Goal: Transaction & Acquisition: Book appointment/travel/reservation

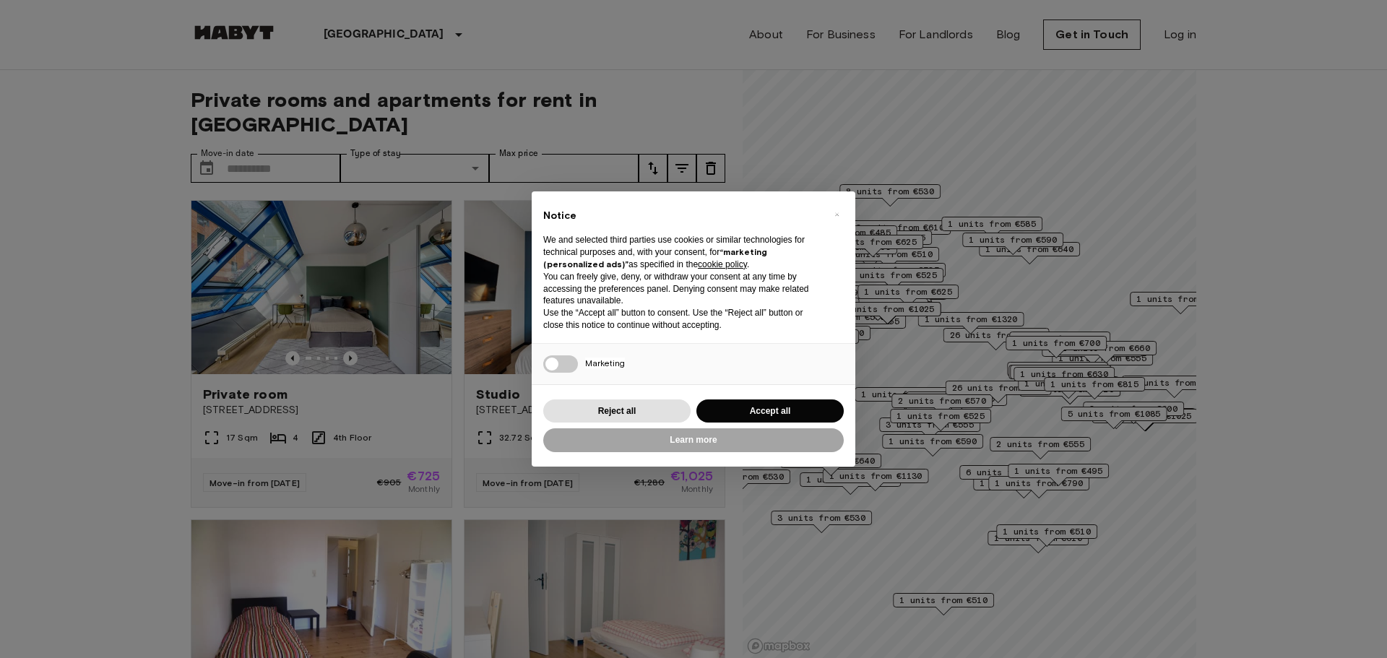
click at [833, 213] on button "×" at bounding box center [836, 214] width 23 height 23
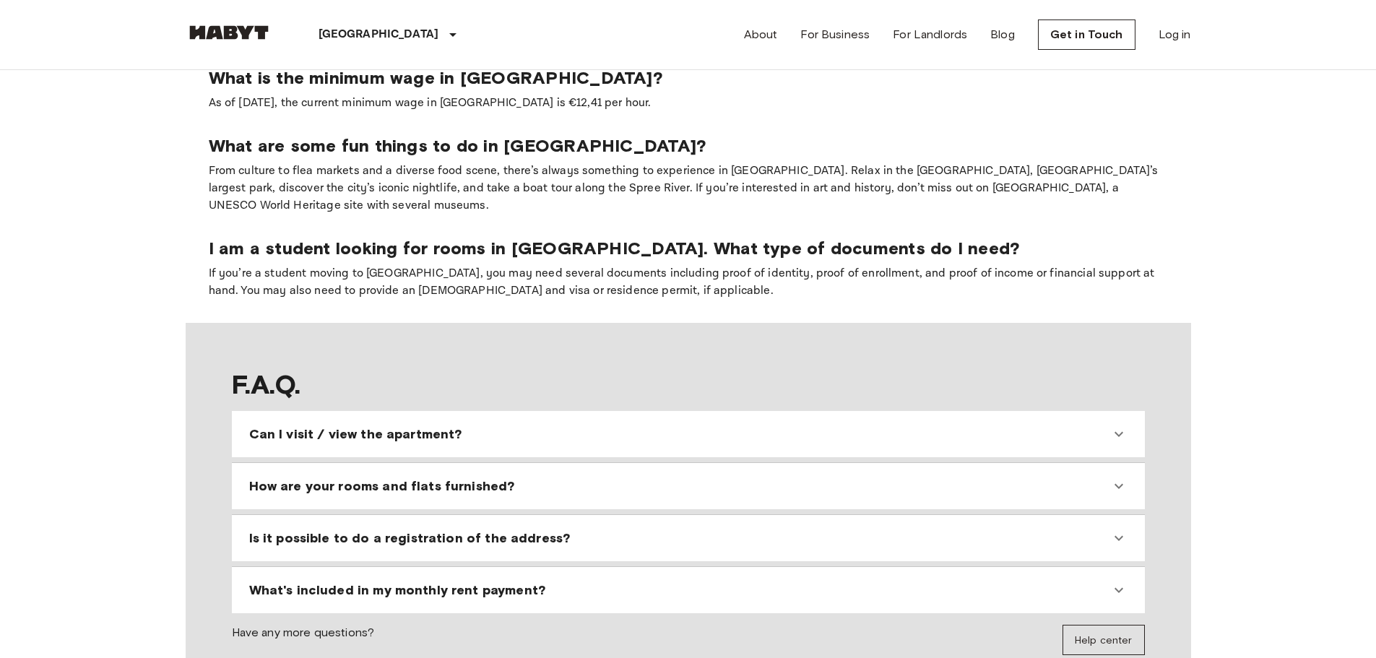
scroll to position [1228, 0]
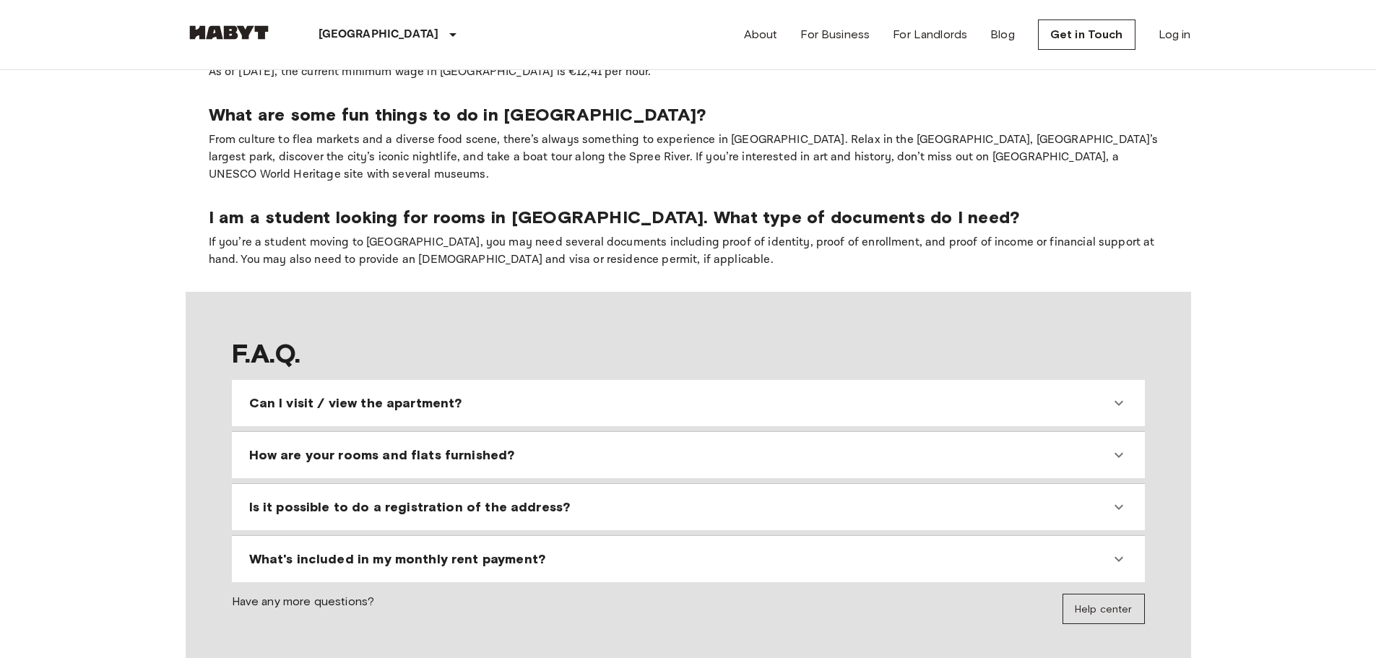
click at [506, 498] on span "Is it possible to do a registration of the address?" at bounding box center [409, 506] width 321 height 17
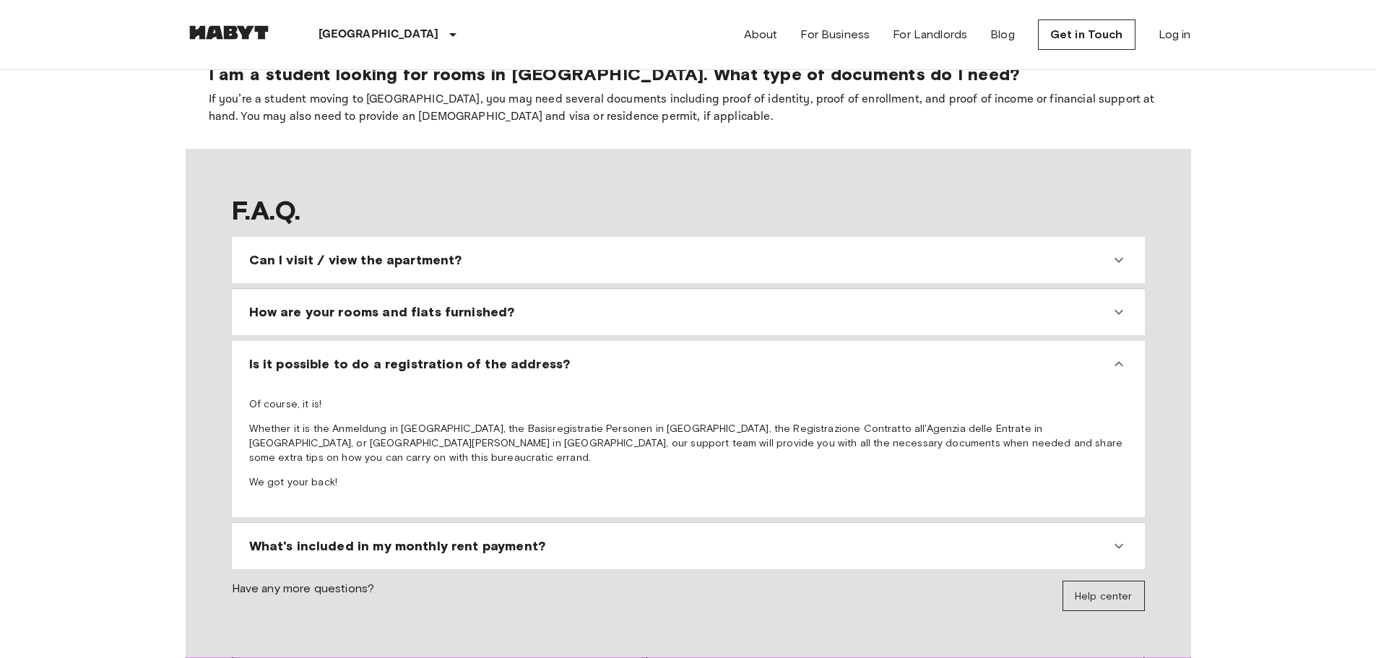
scroll to position [1372, 0]
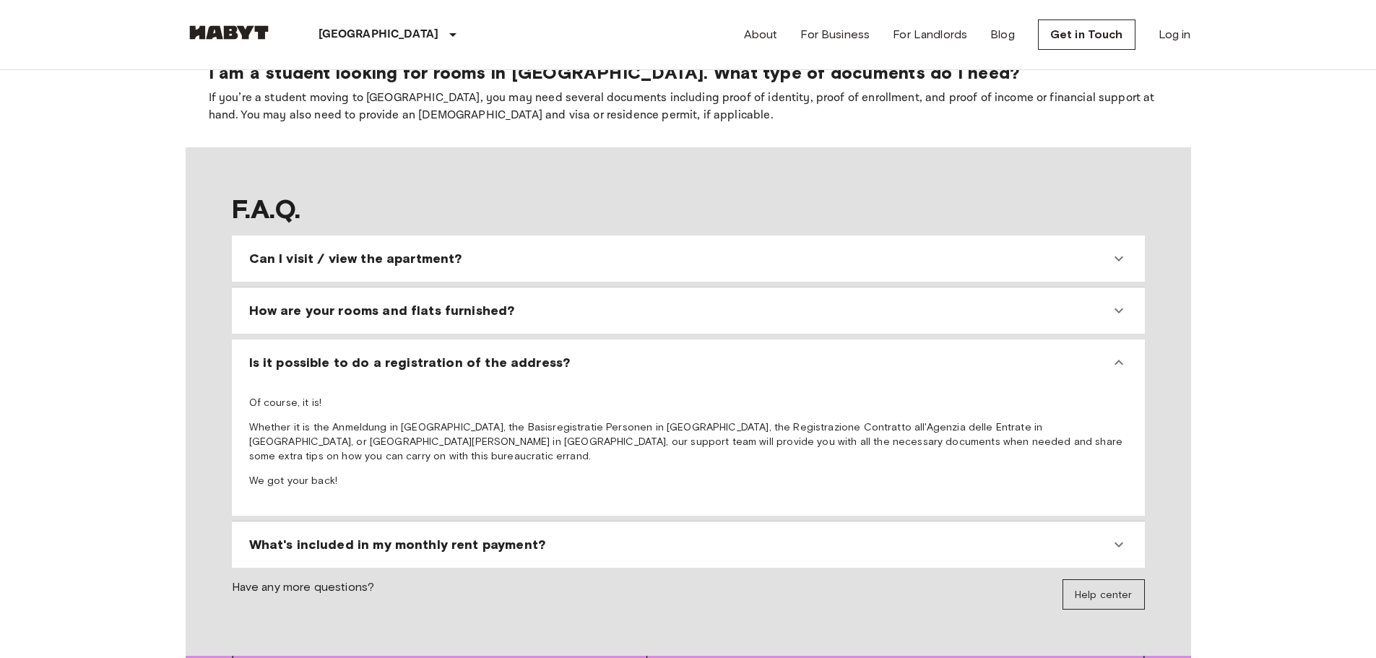
click at [420, 536] on span "What's included in my monthly rent payment?" at bounding box center [397, 544] width 296 height 17
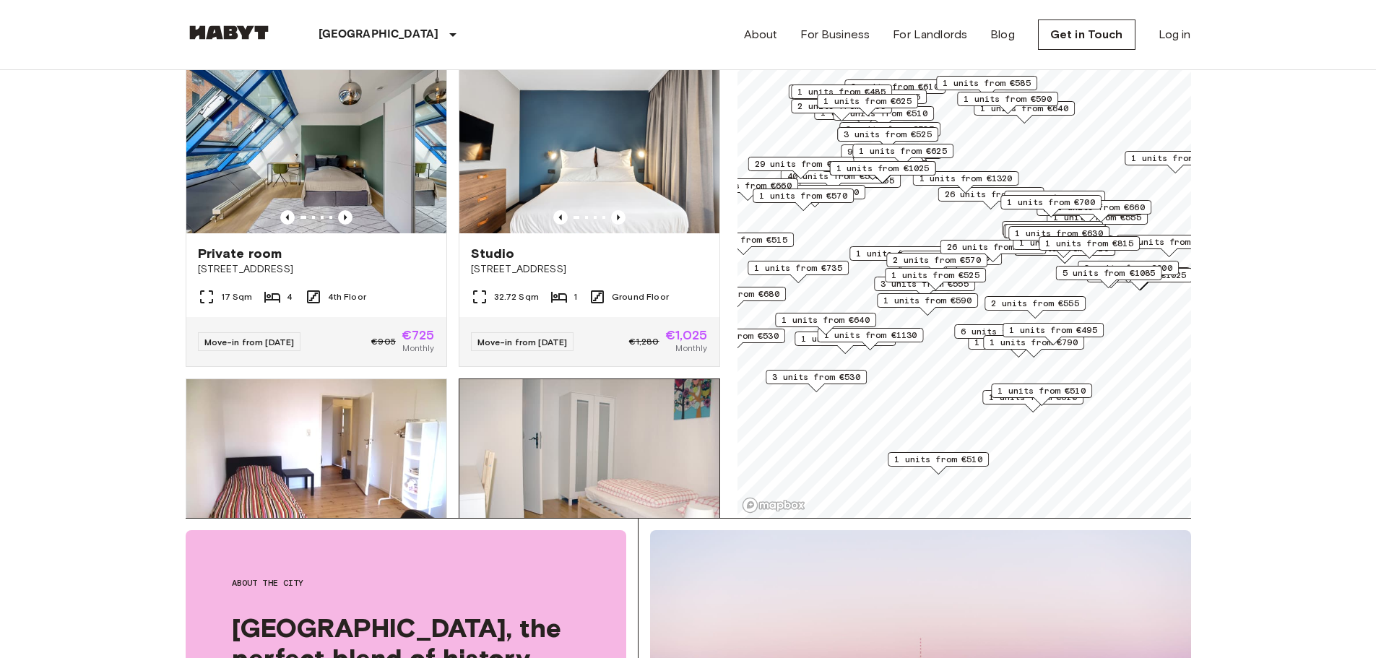
scroll to position [0, 0]
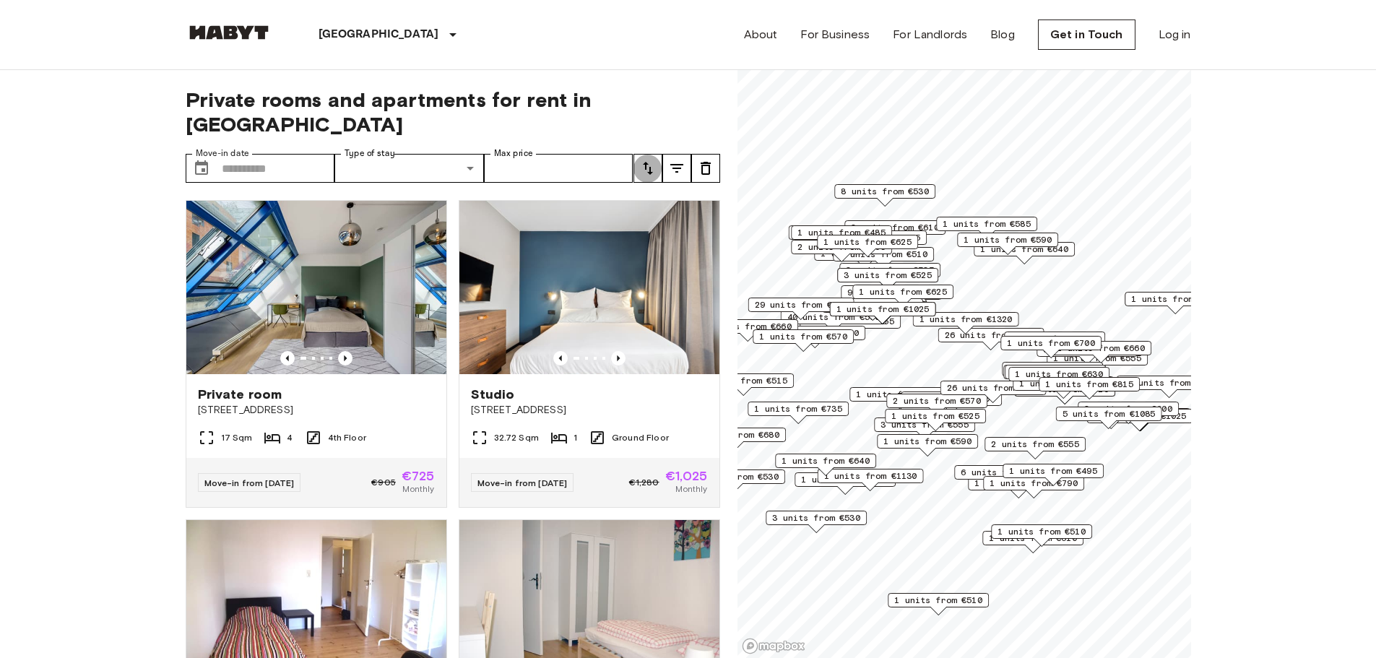
click at [646, 160] on icon "tune" at bounding box center [647, 168] width 17 height 17
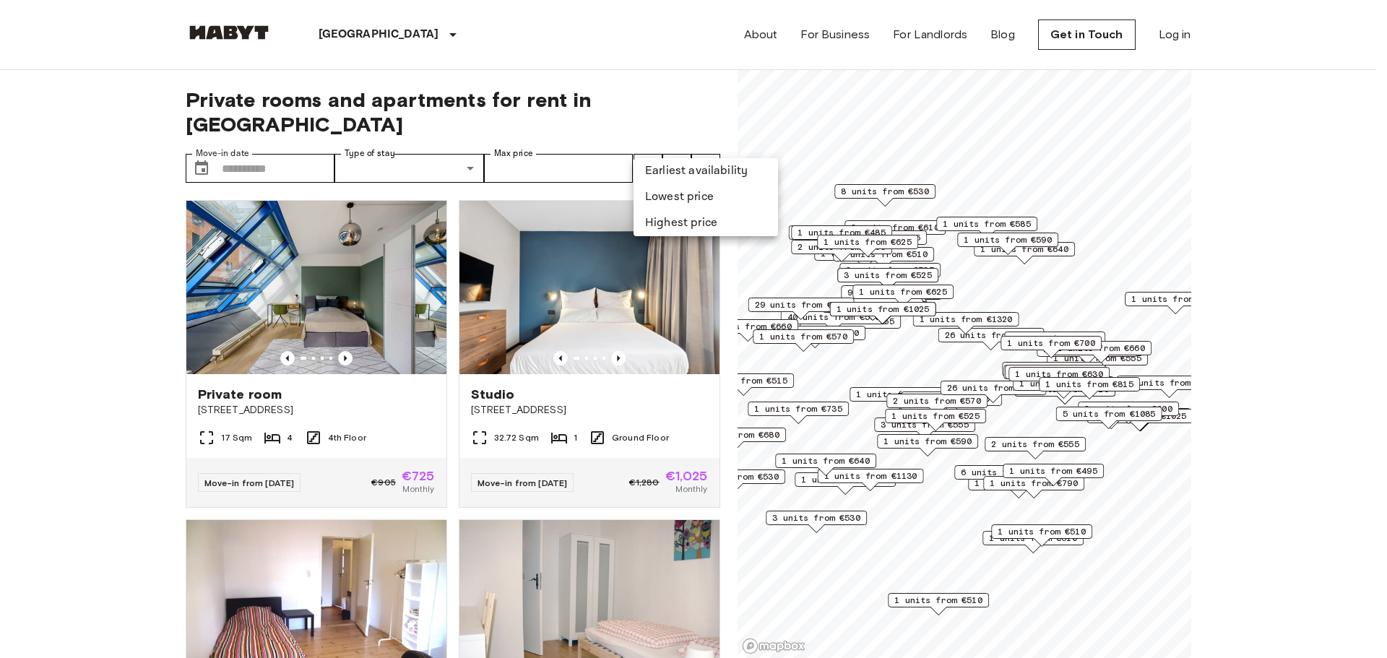
click at [685, 203] on li "Lowest price" at bounding box center [705, 197] width 144 height 26
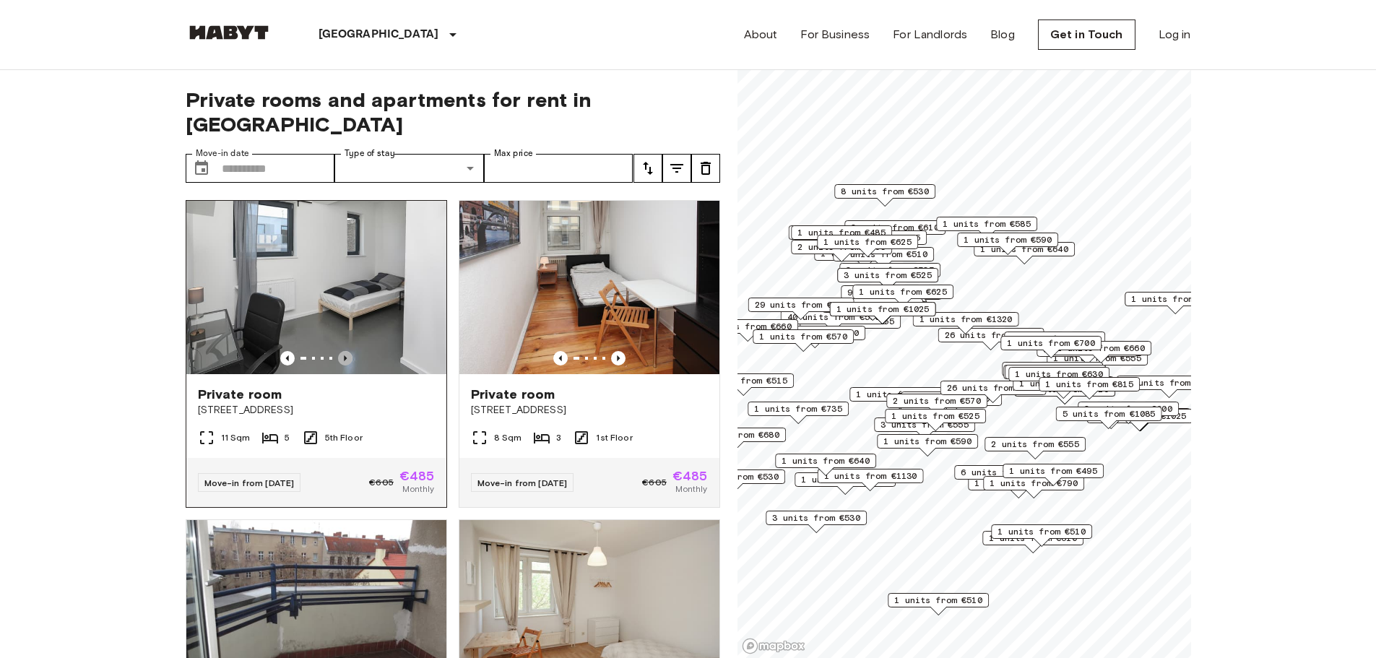
click at [341, 351] on icon "Previous image" at bounding box center [345, 358] width 14 height 14
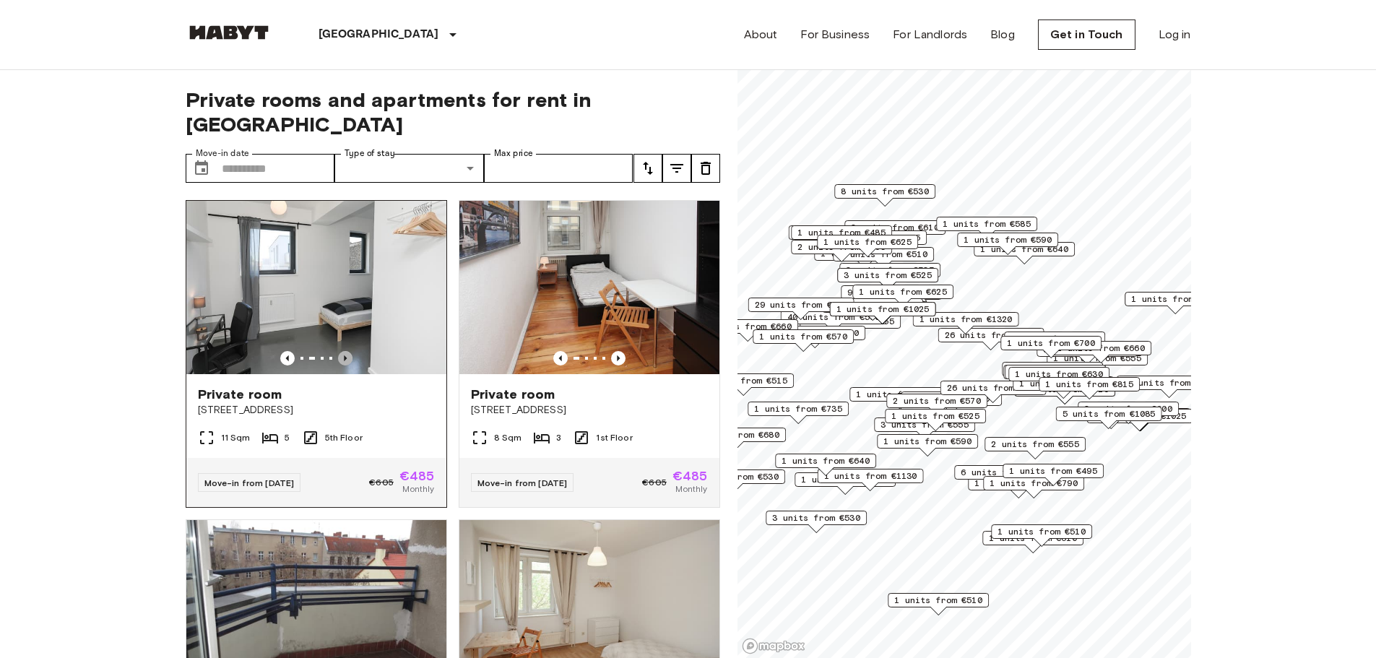
click at [341, 351] on icon "Previous image" at bounding box center [345, 358] width 14 height 14
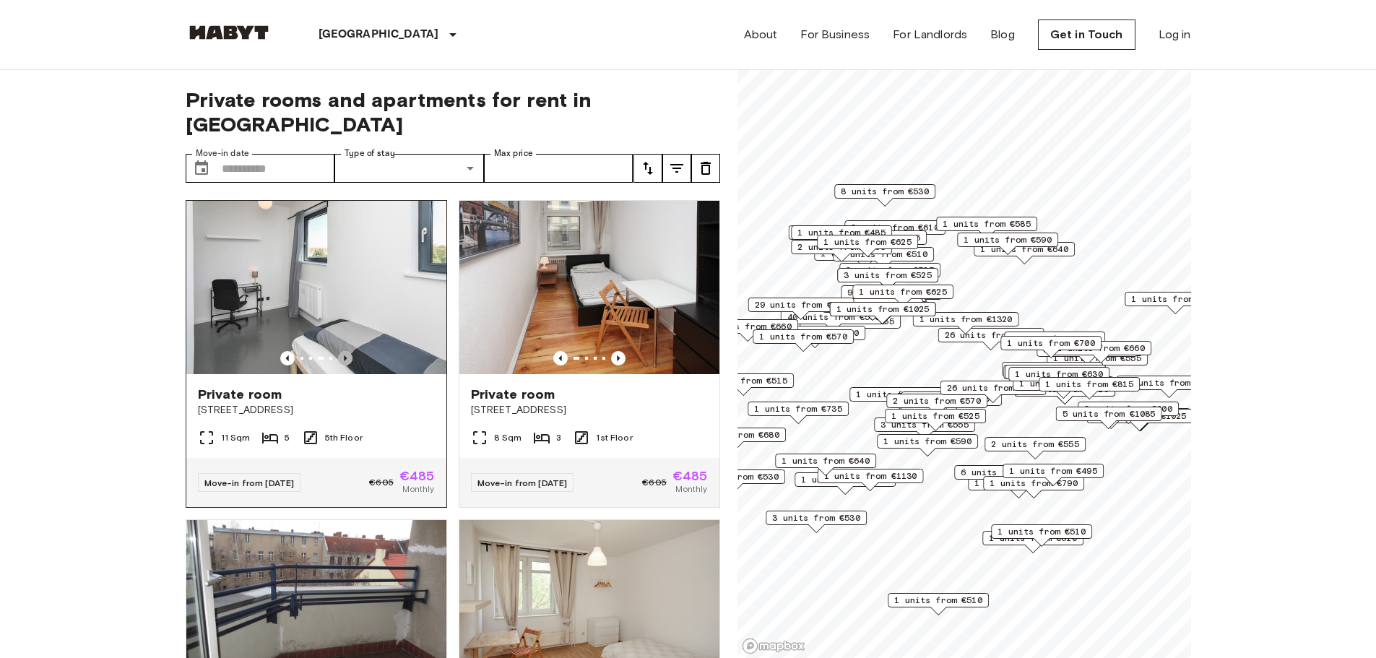
click at [341, 351] on icon "Previous image" at bounding box center [345, 358] width 14 height 14
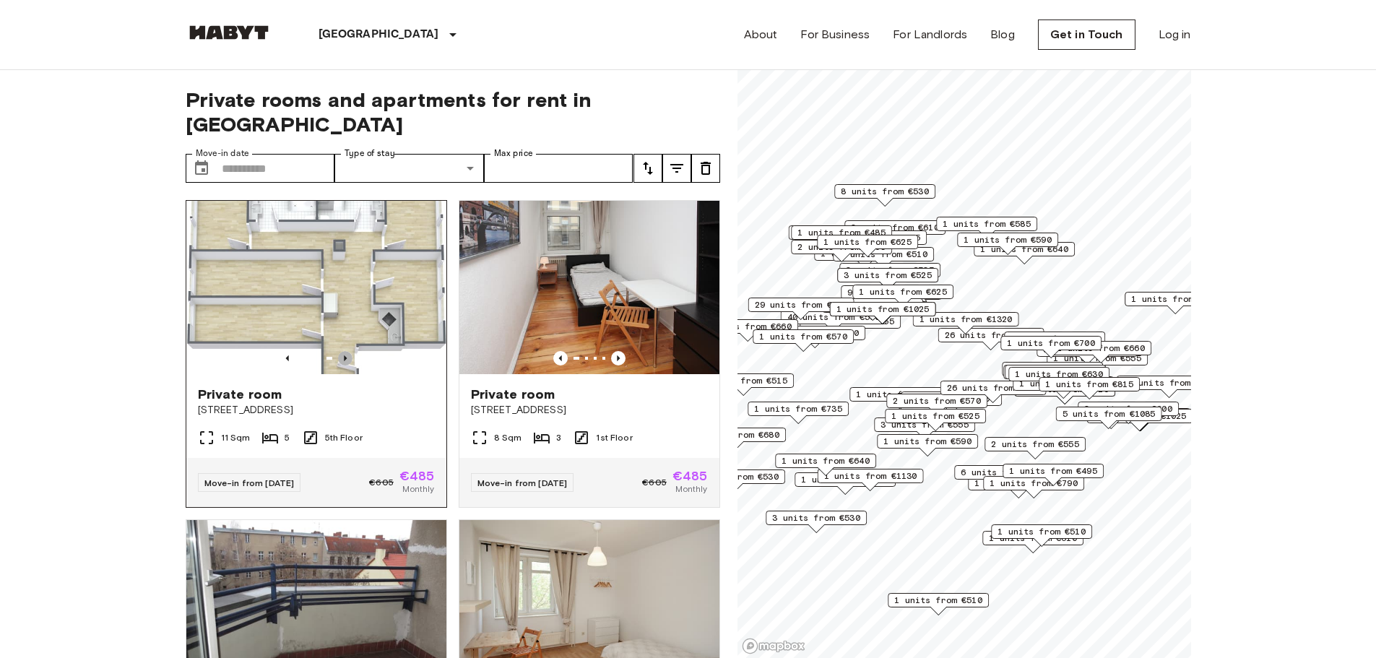
click at [341, 351] on icon "Previous image" at bounding box center [345, 358] width 14 height 14
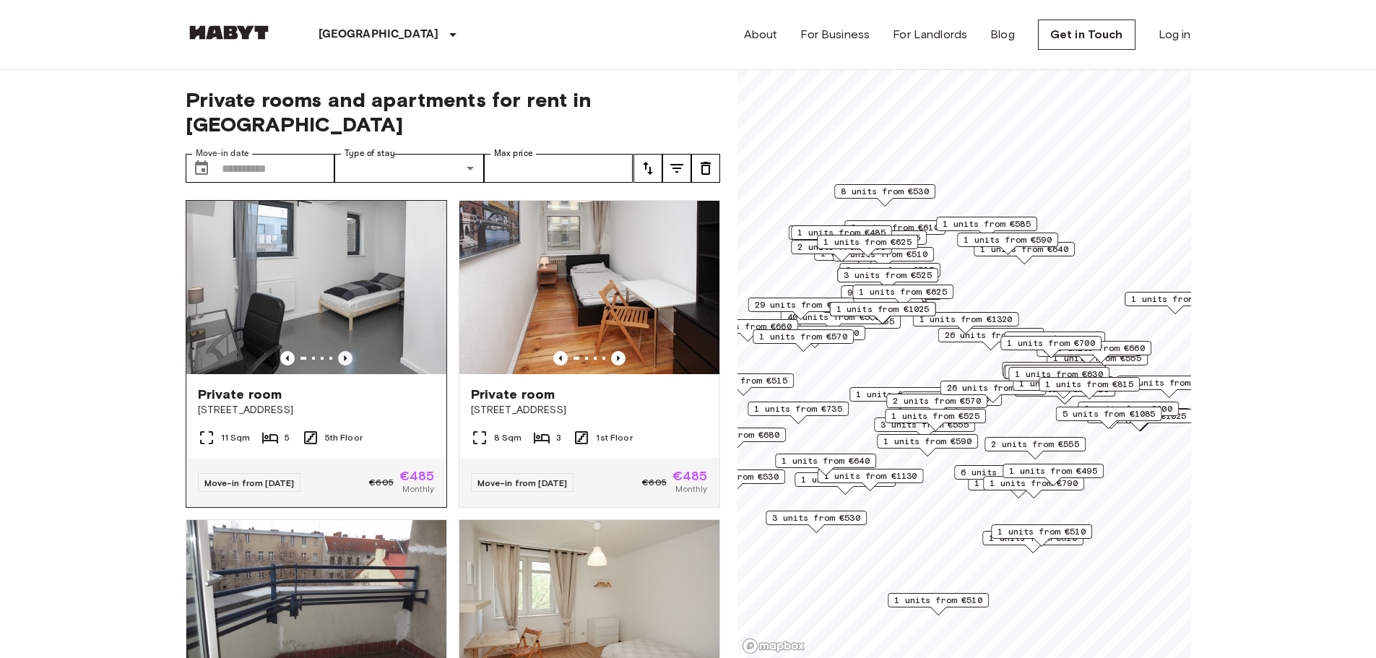
click at [341, 351] on icon "Previous image" at bounding box center [345, 358] width 14 height 14
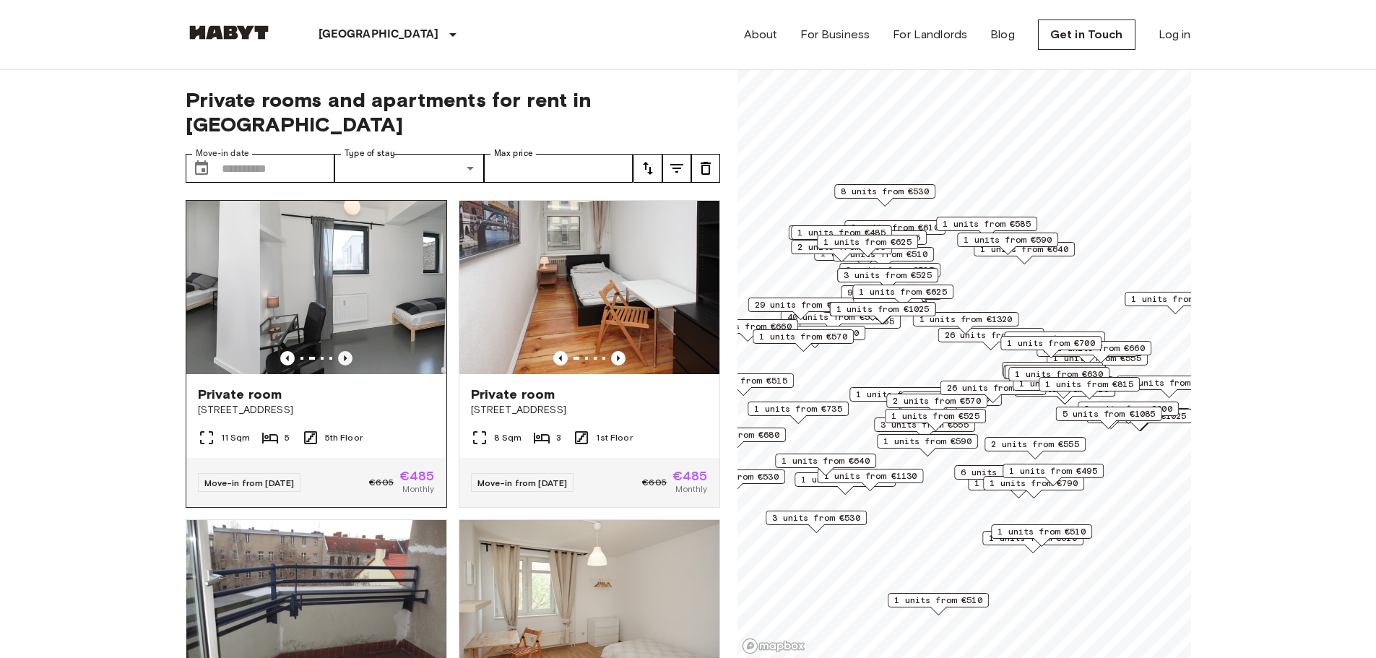
click at [341, 351] on icon "Previous image" at bounding box center [345, 358] width 14 height 14
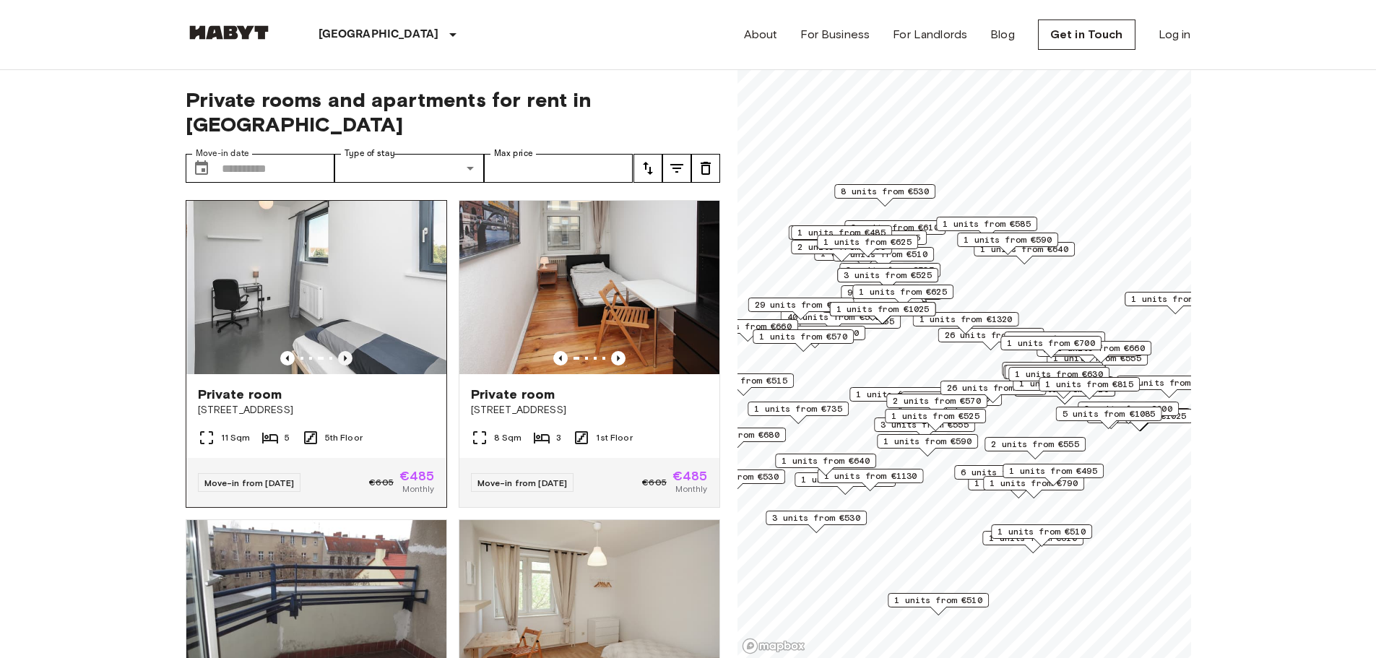
click at [341, 351] on icon "Previous image" at bounding box center [345, 358] width 14 height 14
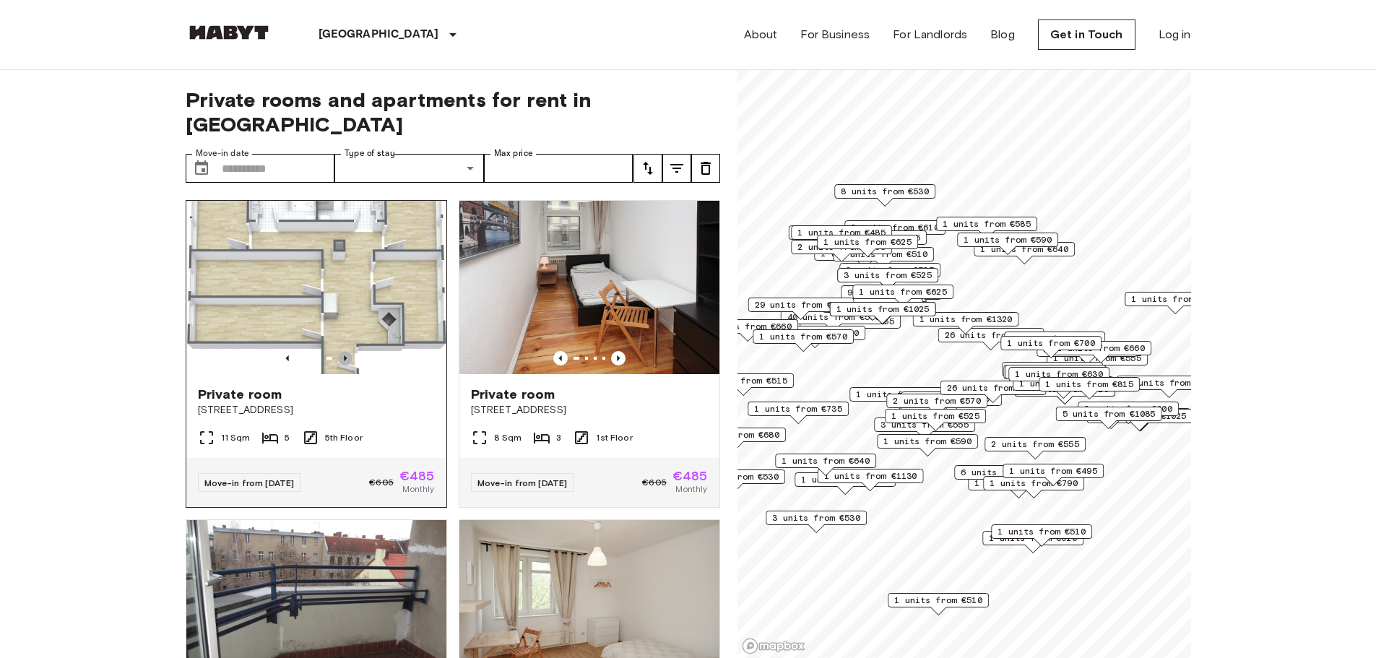
click at [341, 351] on icon "Previous image" at bounding box center [345, 358] width 14 height 14
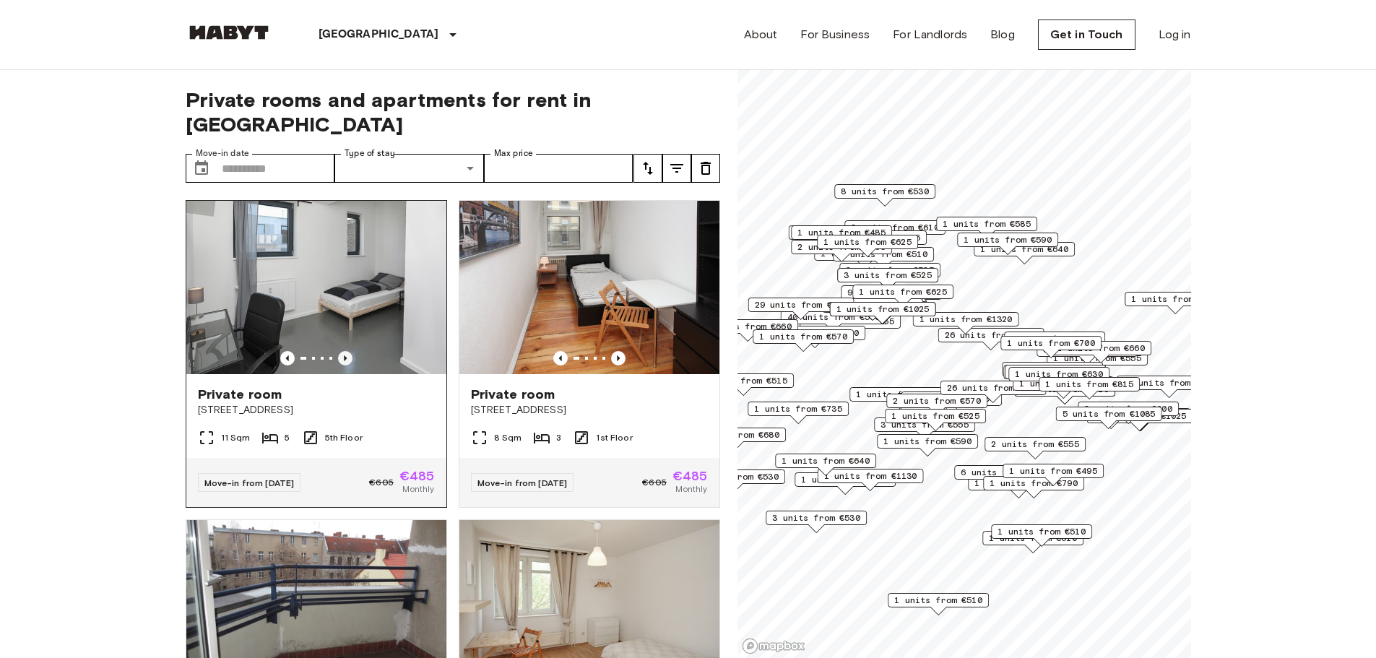
click at [341, 351] on icon "Previous image" at bounding box center [345, 358] width 14 height 14
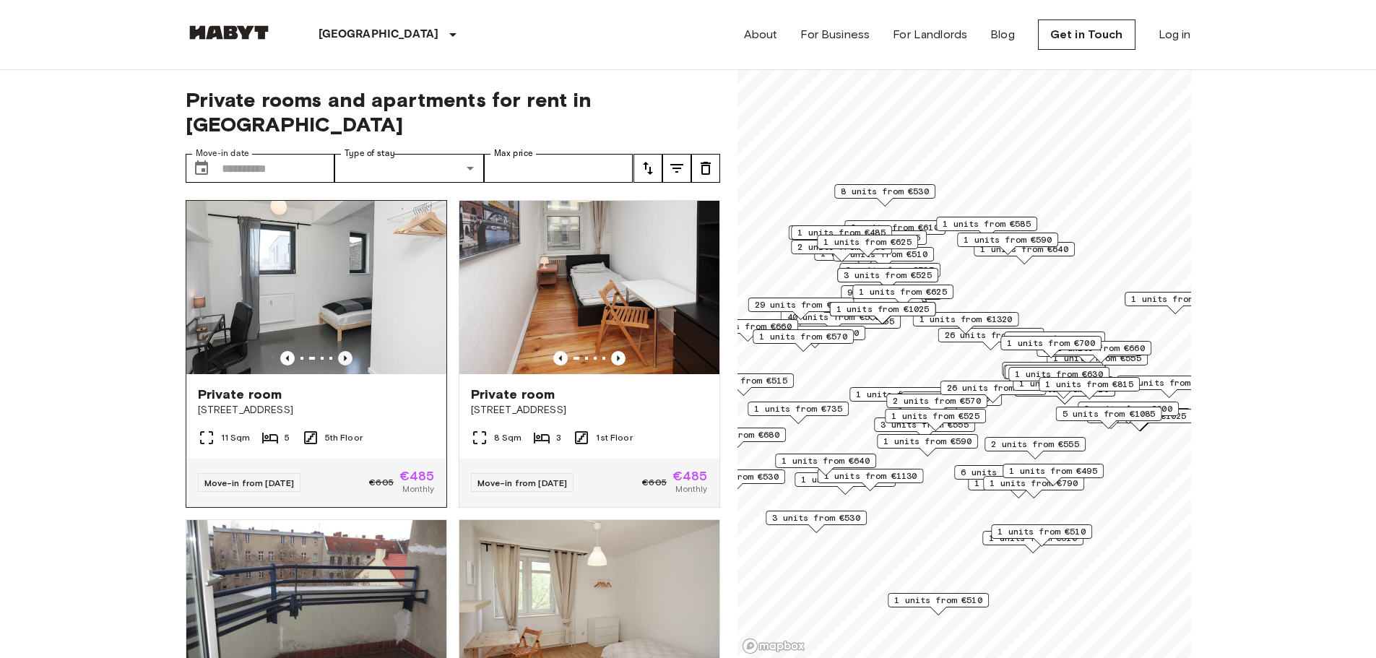
click at [341, 351] on icon "Previous image" at bounding box center [345, 358] width 14 height 14
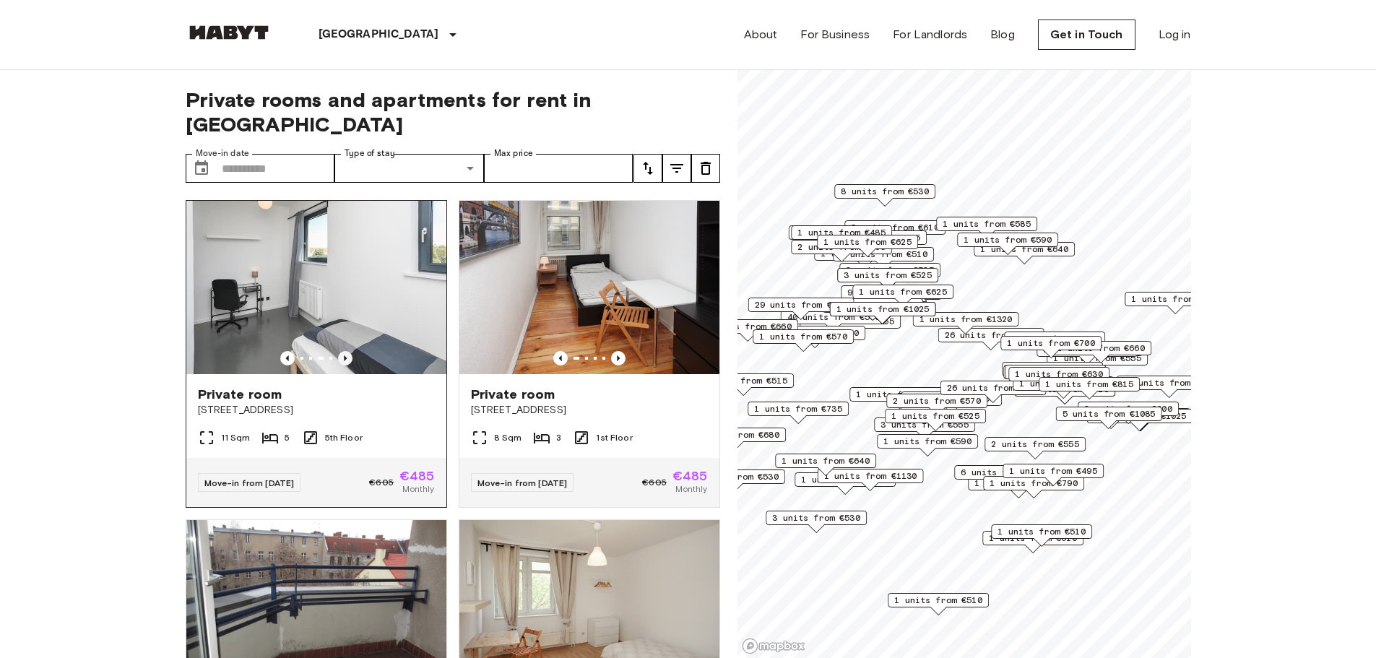
click at [341, 351] on icon "Previous image" at bounding box center [345, 358] width 14 height 14
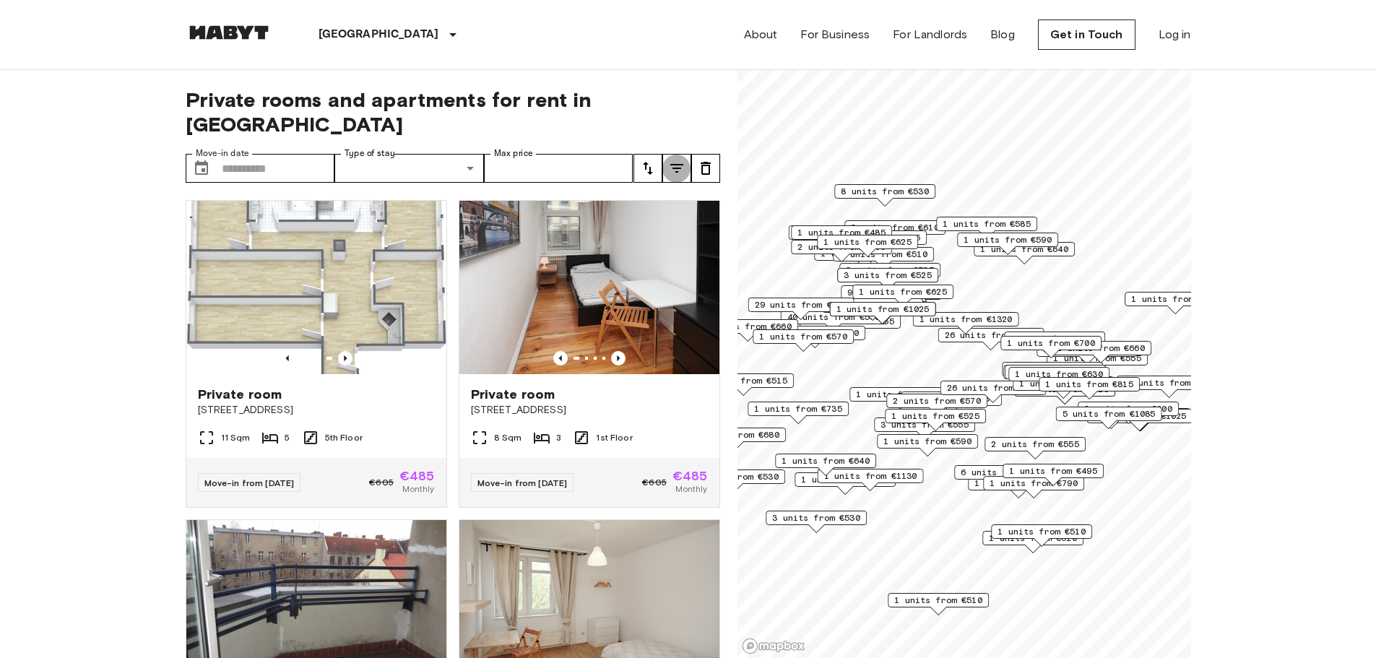
click at [678, 164] on icon "tune" at bounding box center [676, 168] width 13 height 9
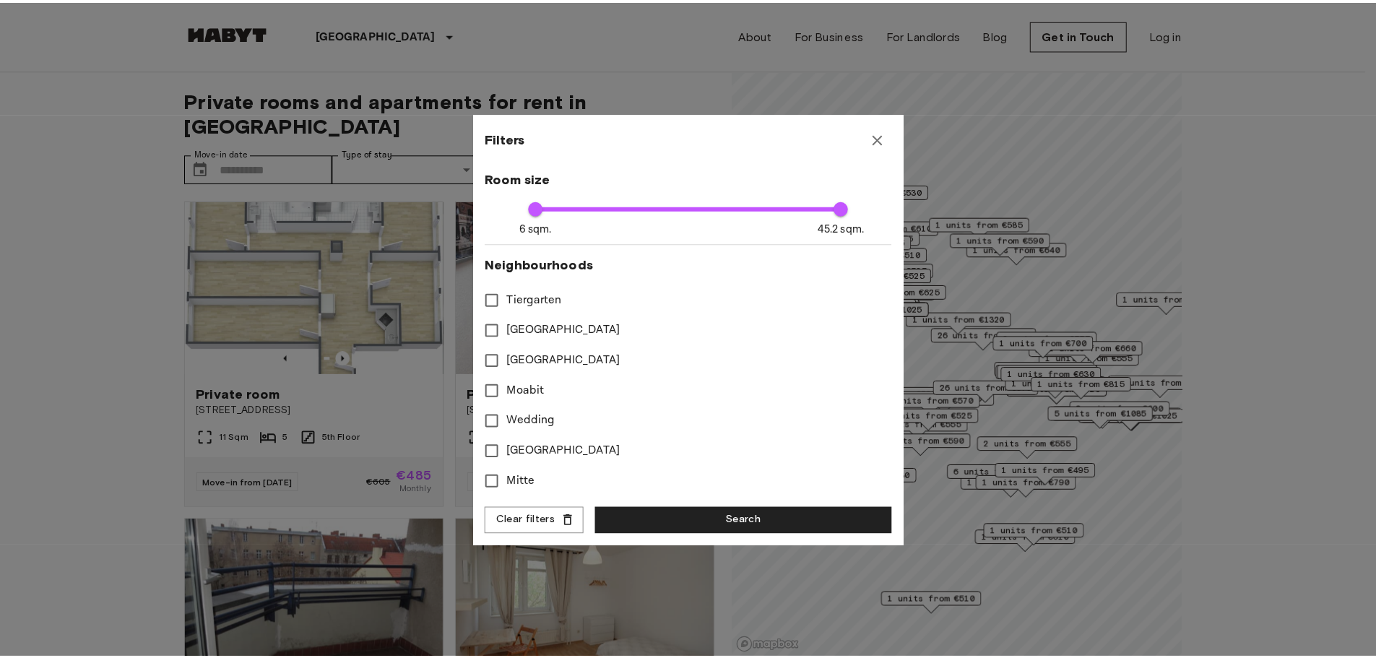
scroll to position [232, 0]
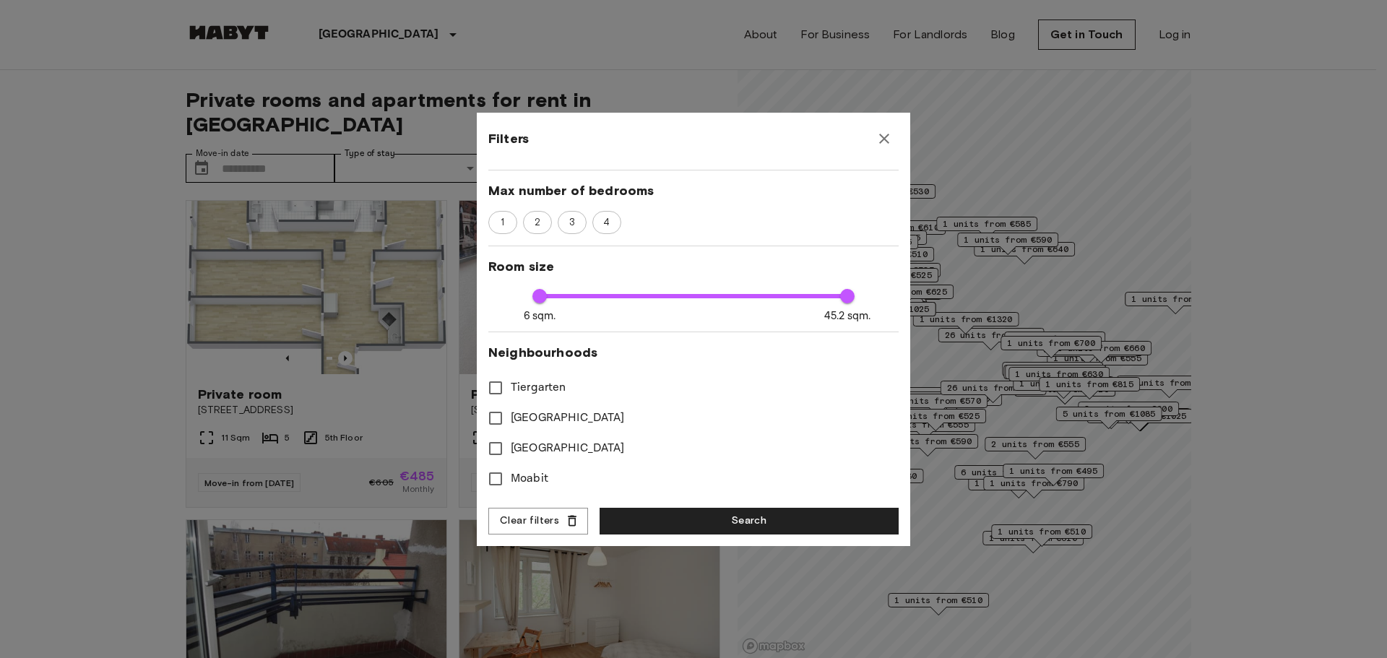
click at [875, 139] on button "button" at bounding box center [884, 138] width 29 height 29
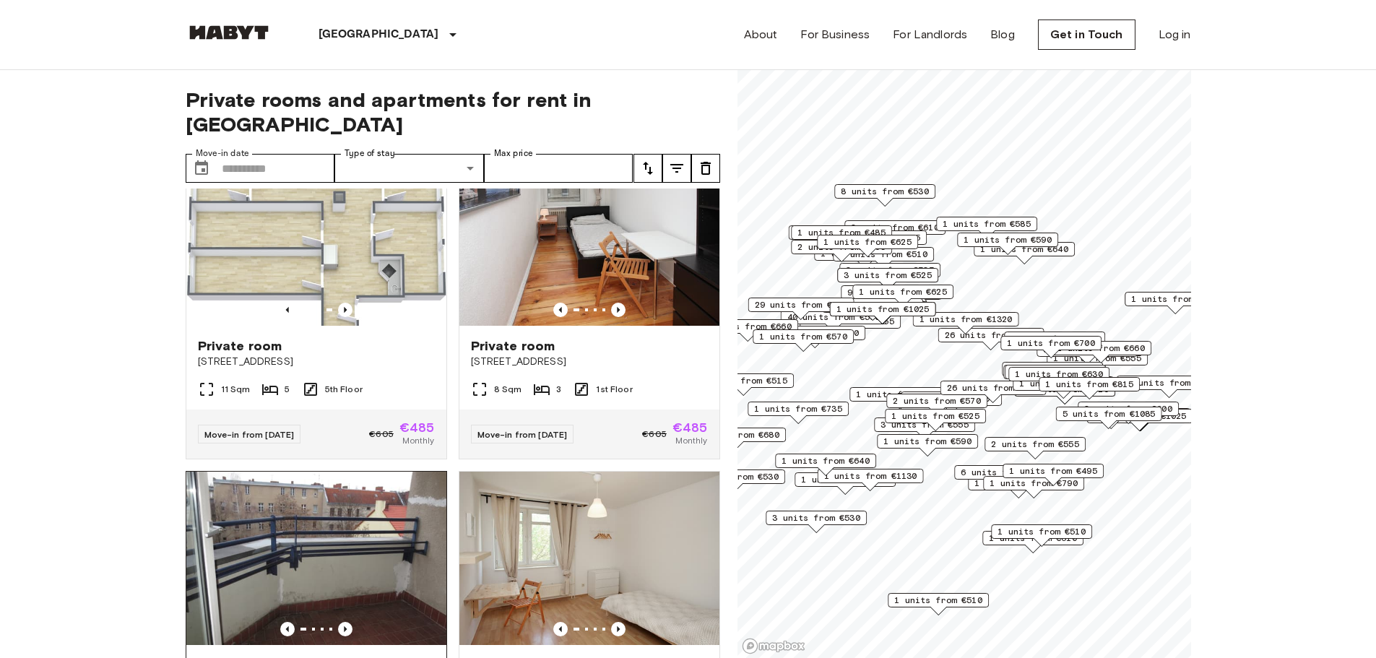
scroll to position [217, 0]
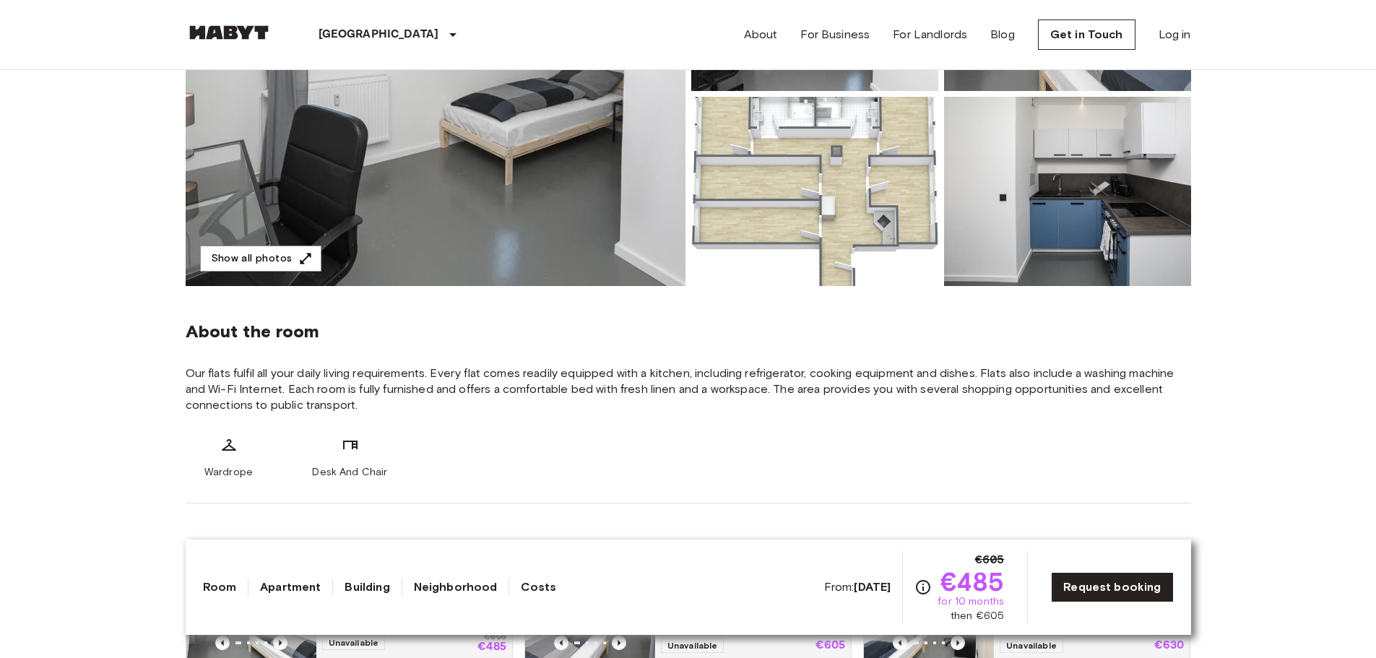
scroll to position [506, 0]
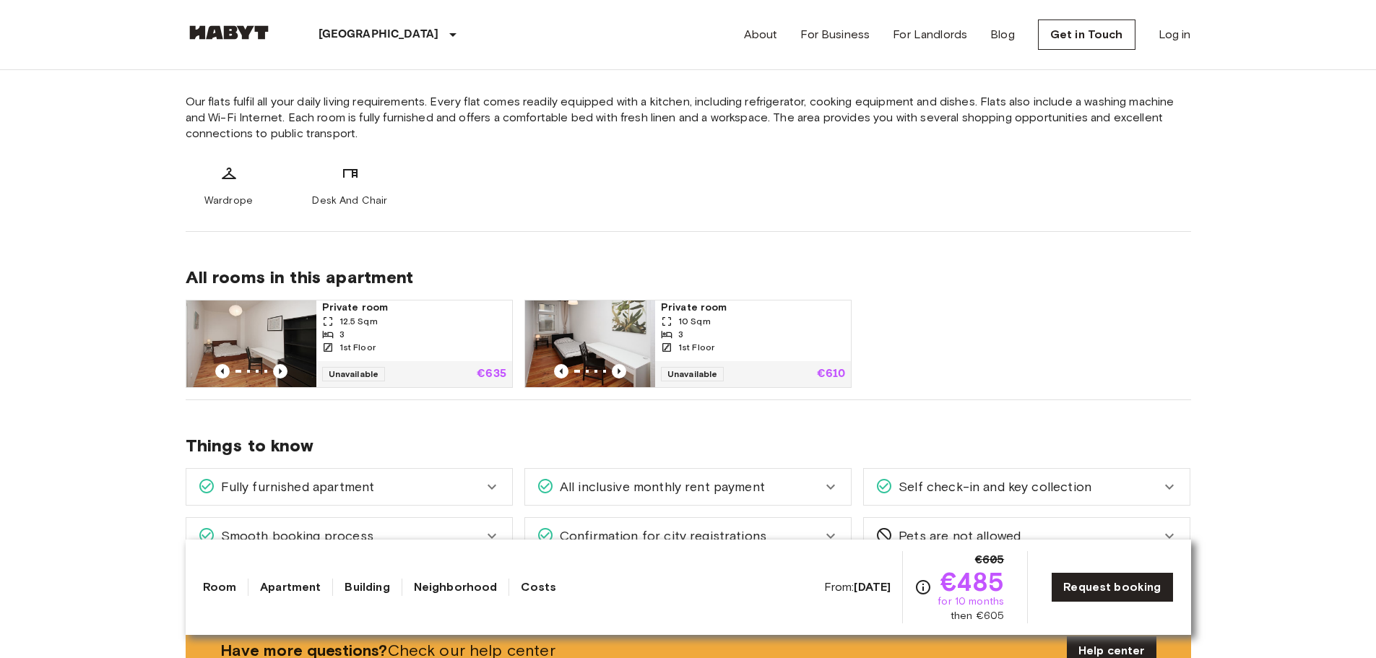
scroll to position [578, 0]
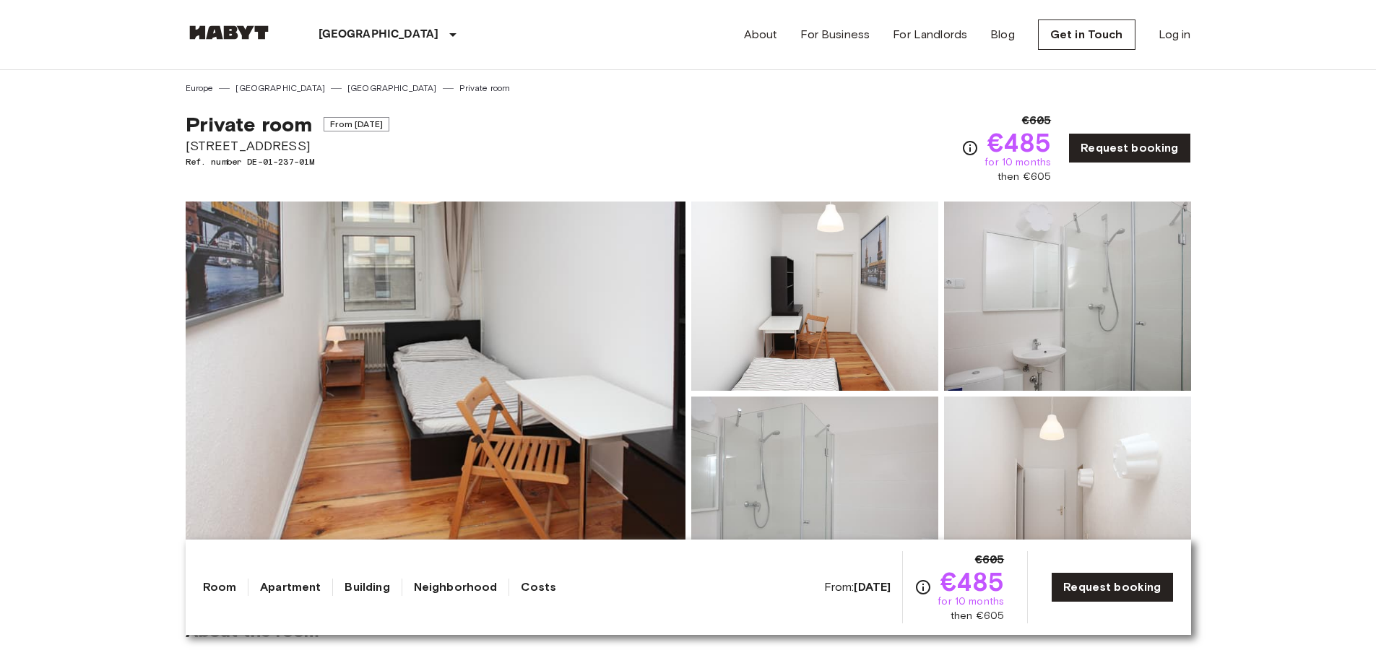
click at [591, 423] on img at bounding box center [436, 393] width 500 height 384
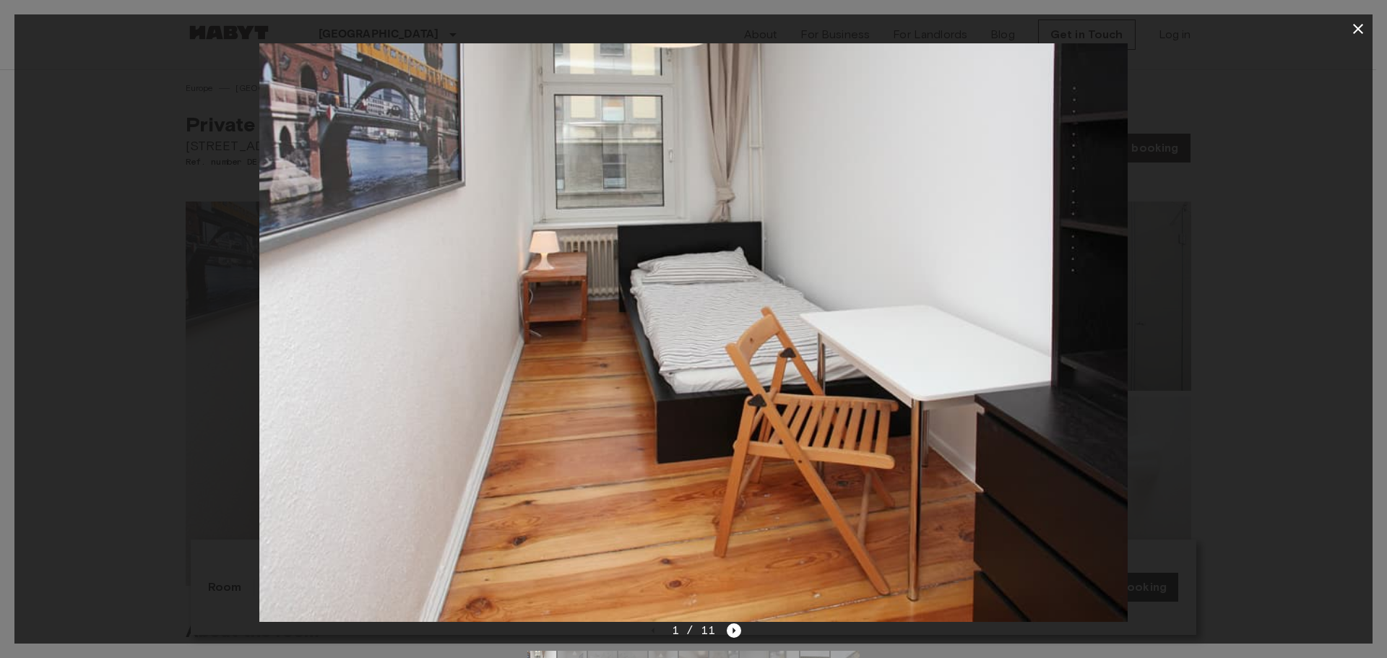
click at [138, 345] on div at bounding box center [693, 332] width 1358 height 578
click at [1360, 26] on icon "button" at bounding box center [1357, 28] width 17 height 17
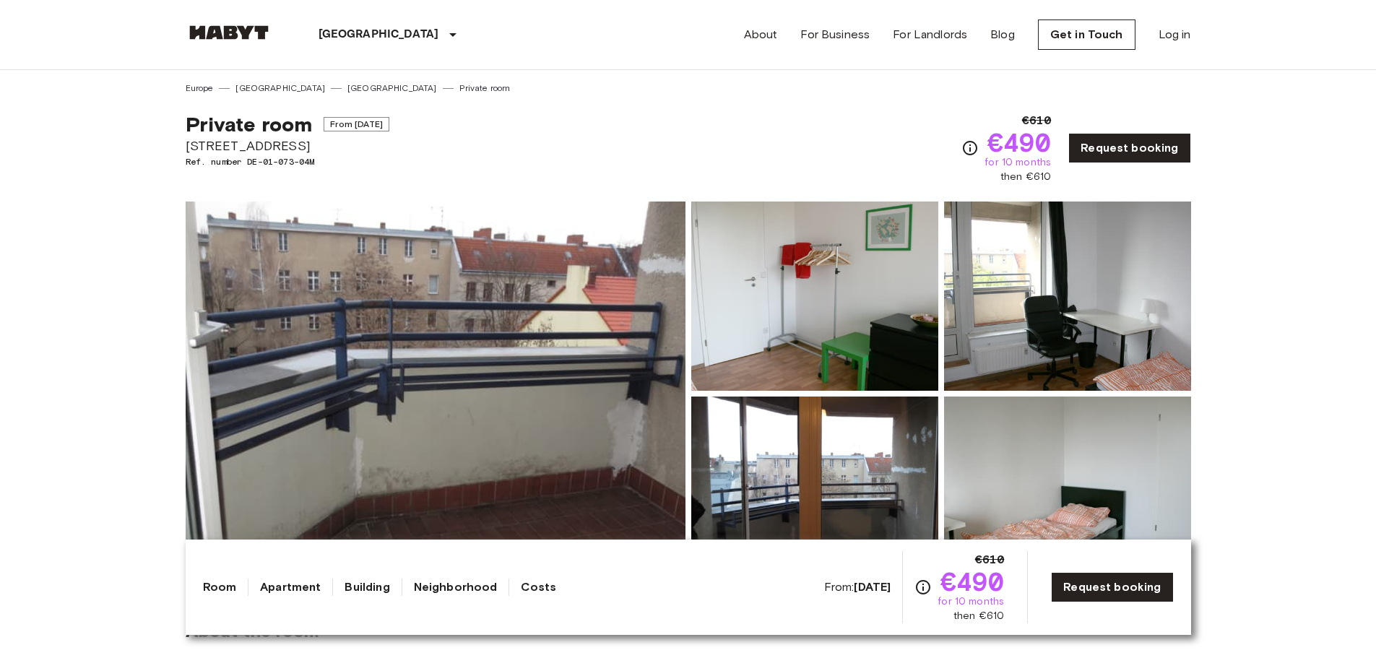
click at [592, 311] on img at bounding box center [436, 393] width 500 height 384
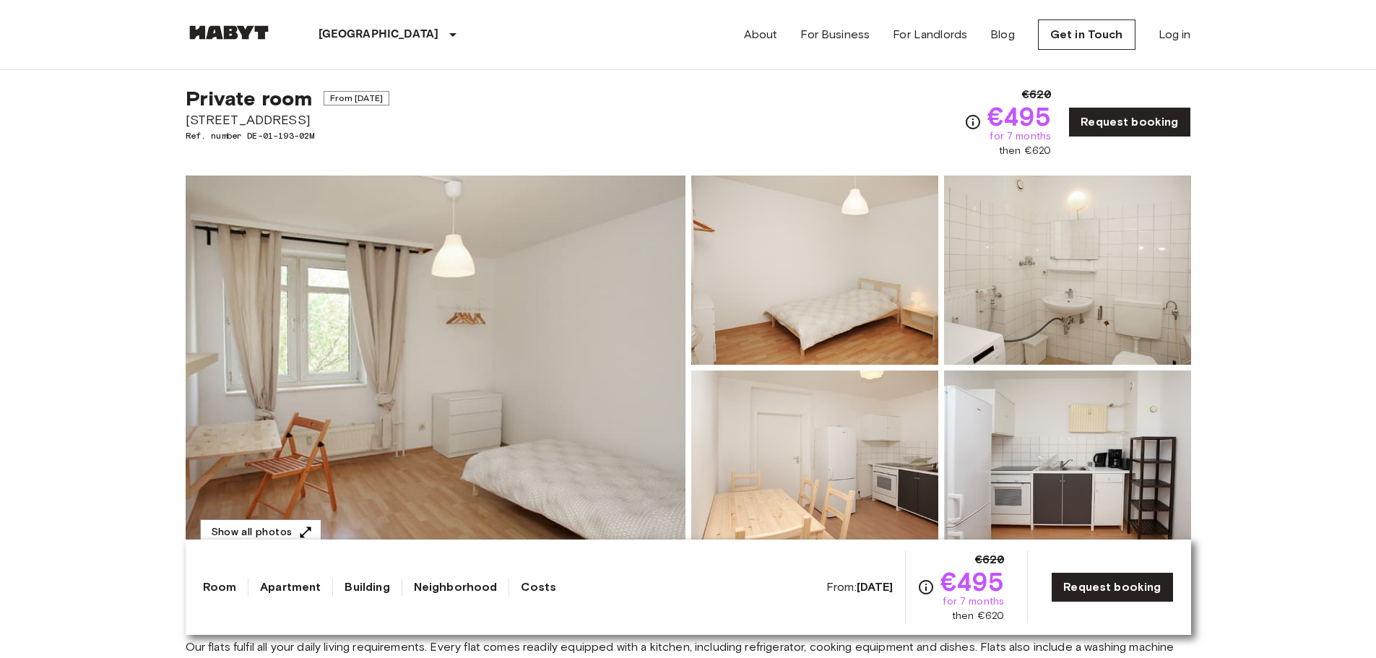
scroll to position [72, 0]
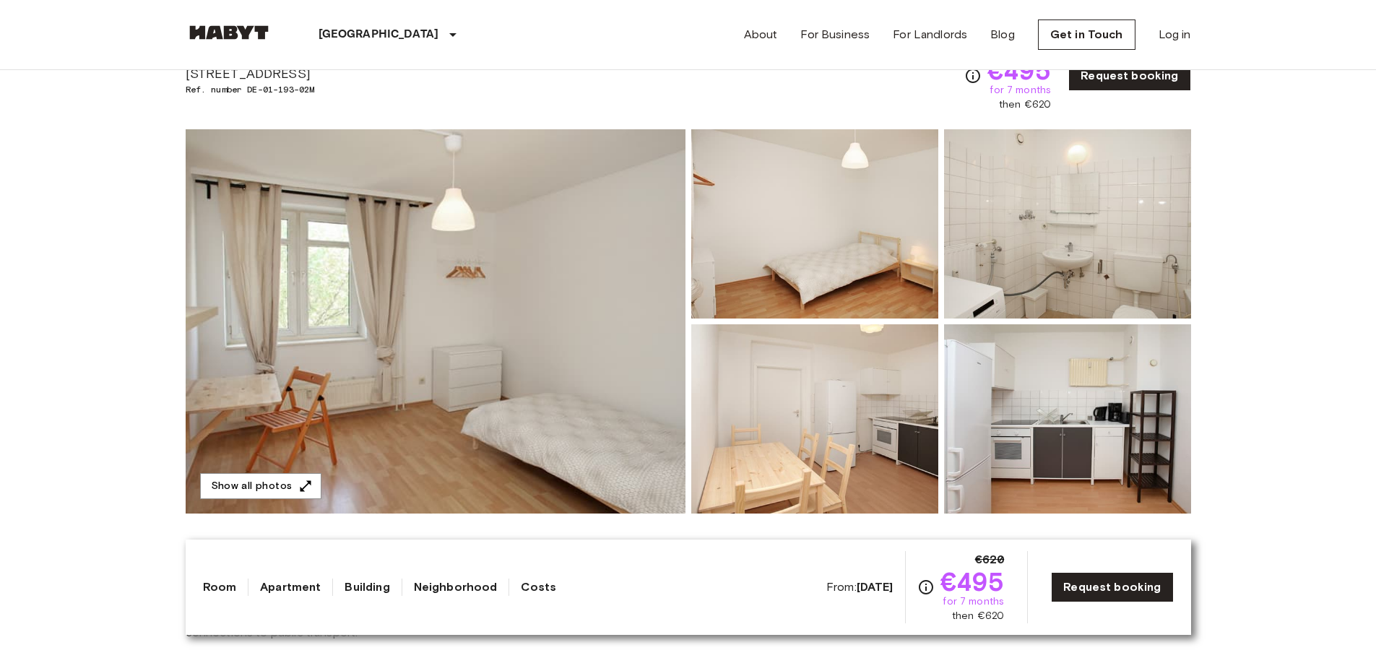
click at [1103, 196] on img at bounding box center [1067, 223] width 247 height 189
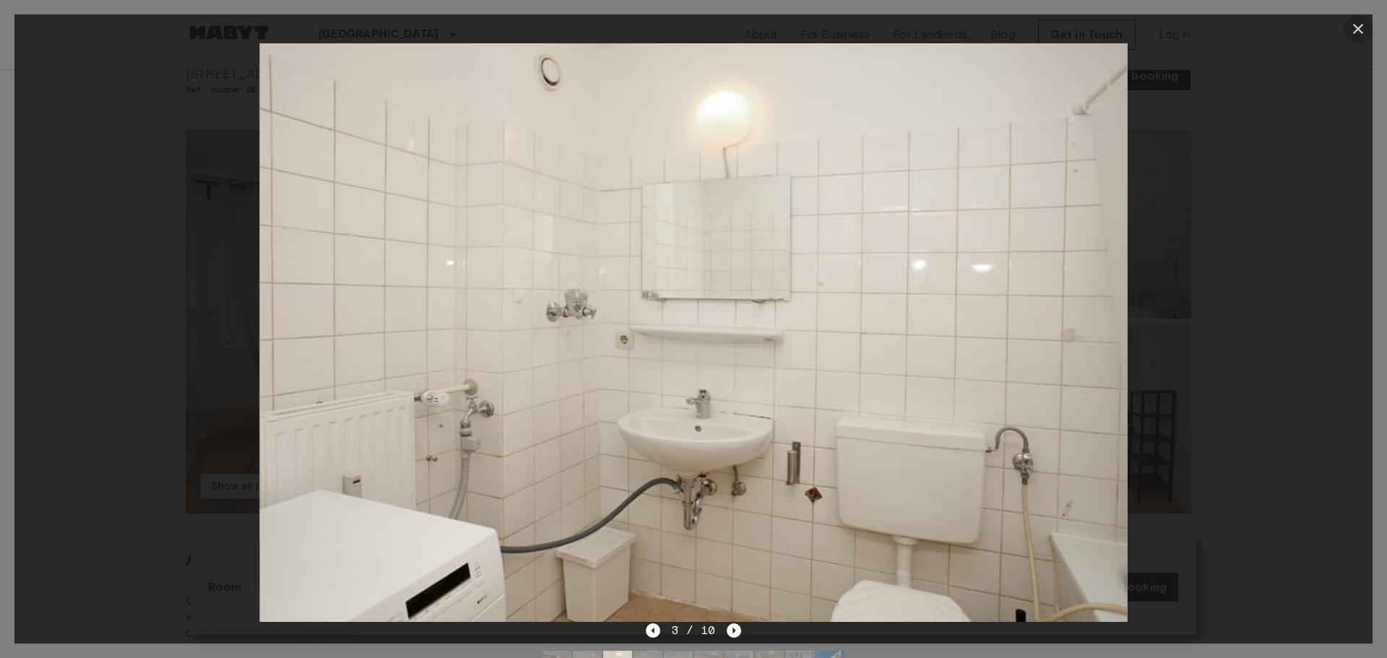
click at [1362, 30] on icon "button" at bounding box center [1357, 28] width 17 height 17
